Goal: Information Seeking & Learning: Learn about a topic

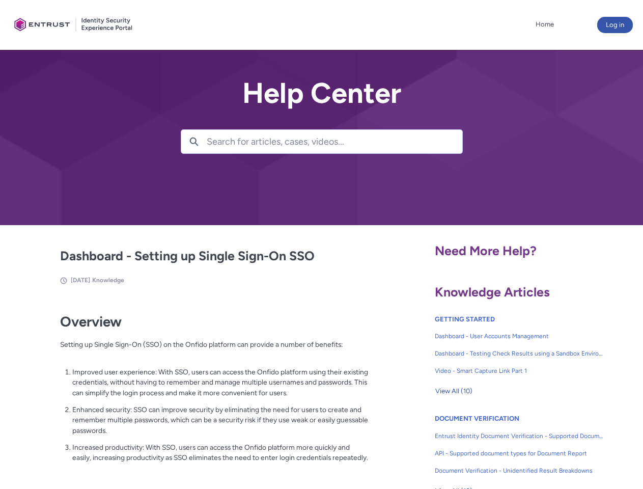
click at [194, 141] on lightning-primitive-icon "button" at bounding box center [193, 141] width 9 height 8
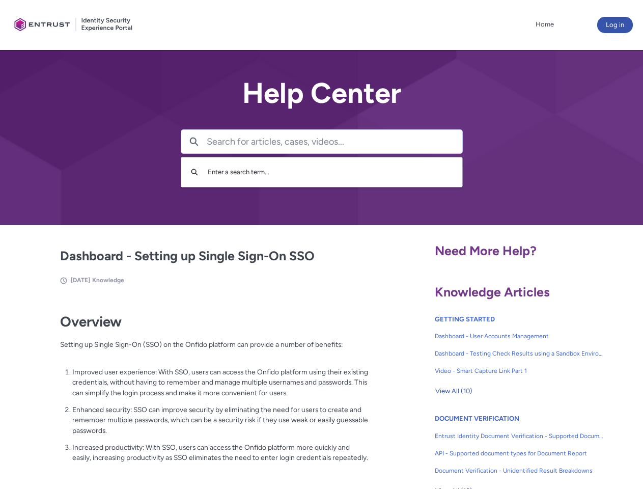
click at [195, 389] on p "Improved user experience: With SSO, users can access the Onfido platform using …" at bounding box center [220, 382] width 296 height 32
click at [453, 391] on span "View All (10)" at bounding box center [453, 390] width 37 height 15
click at [492, 445] on link "API - Supported document types for Document Report" at bounding box center [519, 452] width 169 height 17
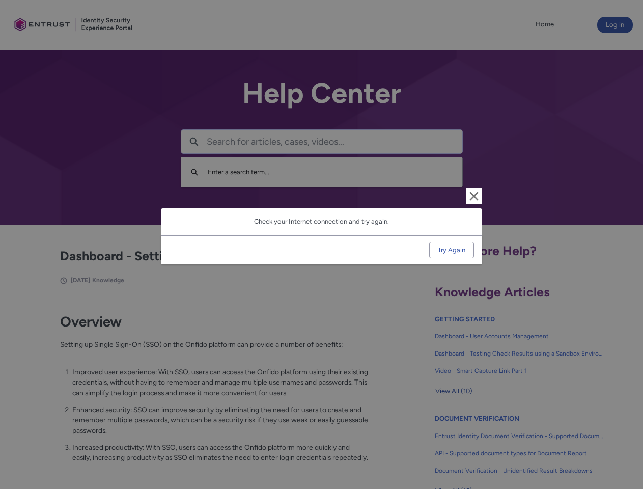
click at [626, 445] on div "Cancel and close Check your Internet connection and try again. Try Again" at bounding box center [321, 244] width 643 height 489
